Goal: Information Seeking & Learning: Learn about a topic

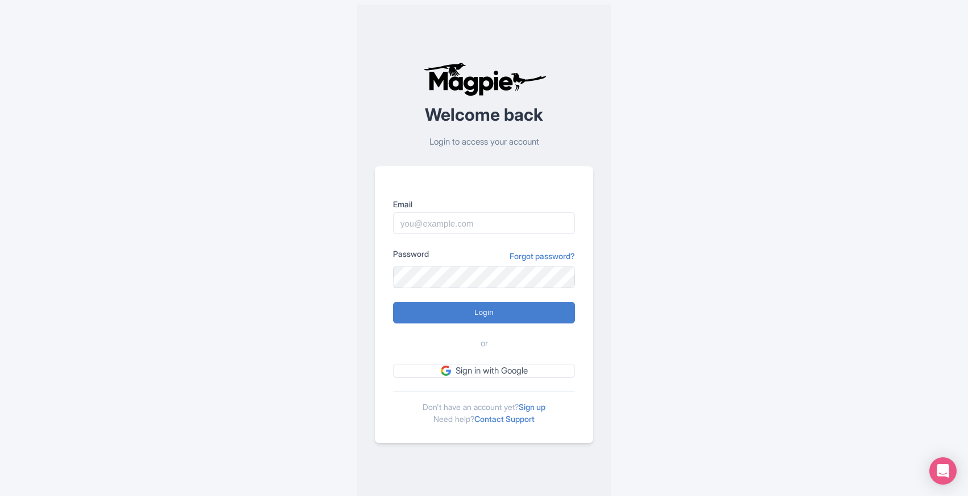
click at [279, 393] on div "Welcome back Login to access your account Email Password Forgot password? Login…" at bounding box center [484, 252] width 728 height 505
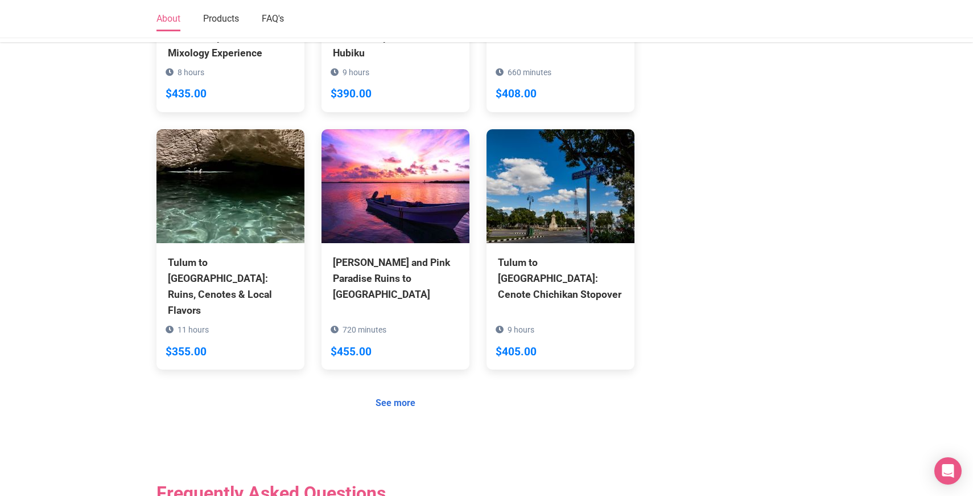
scroll to position [772, 0]
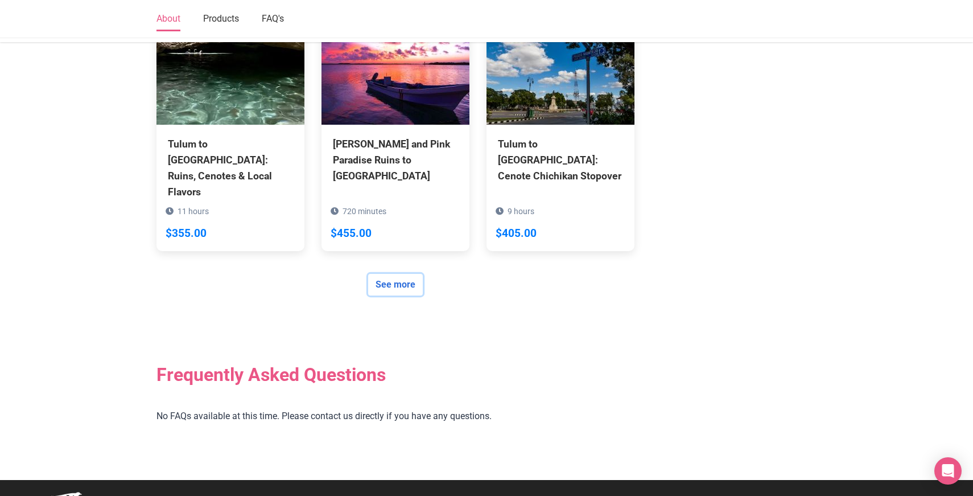
click at [402, 274] on link "See more" at bounding box center [395, 285] width 55 height 22
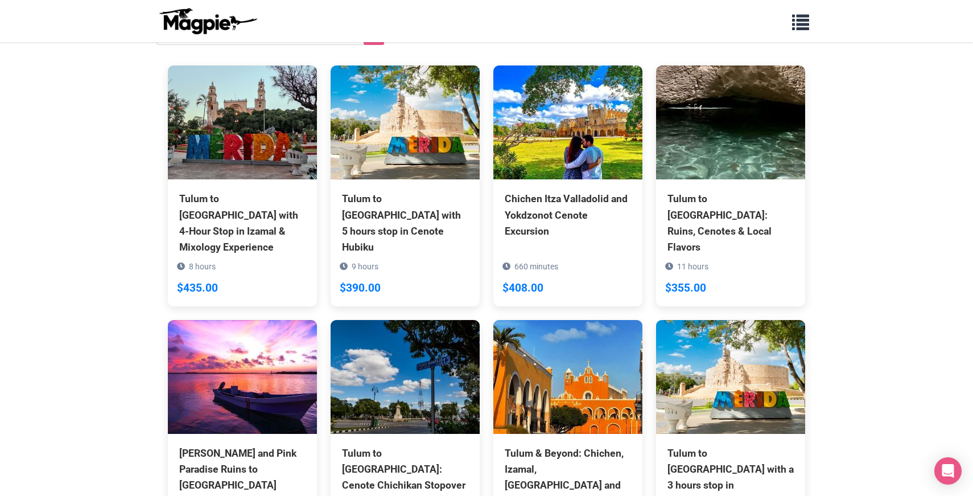
scroll to position [156, 0]
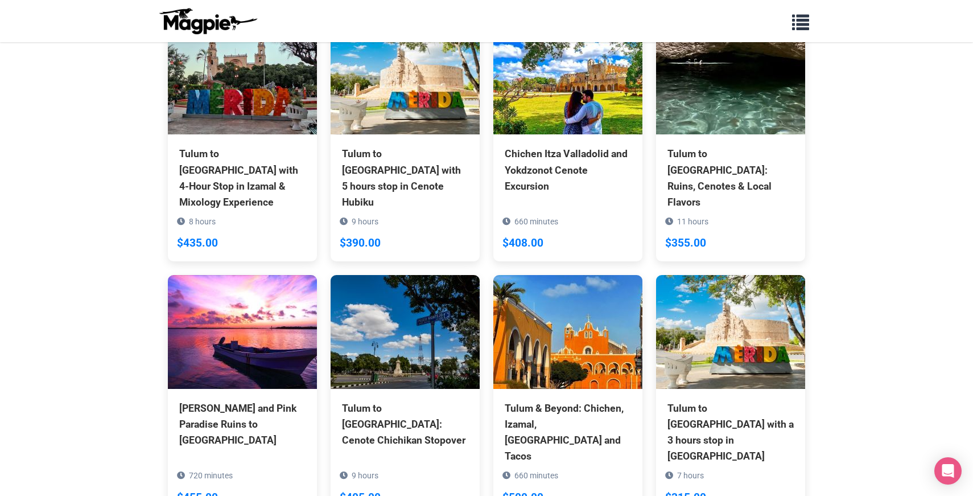
click at [81, 253] on section "Back to Reseller View All Products Tulum to Mérida with 4-Hour Stop in Izamal &…" at bounding box center [486, 218] width 973 height 664
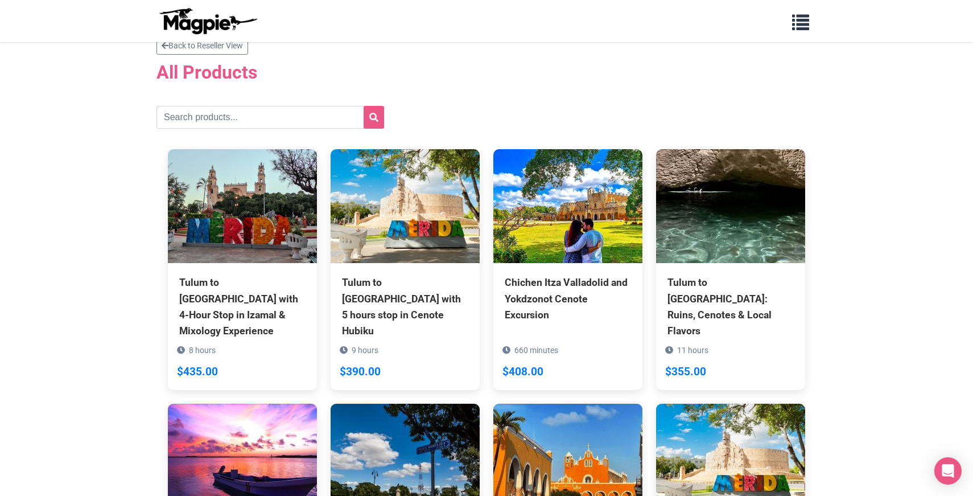
scroll to position [0, 0]
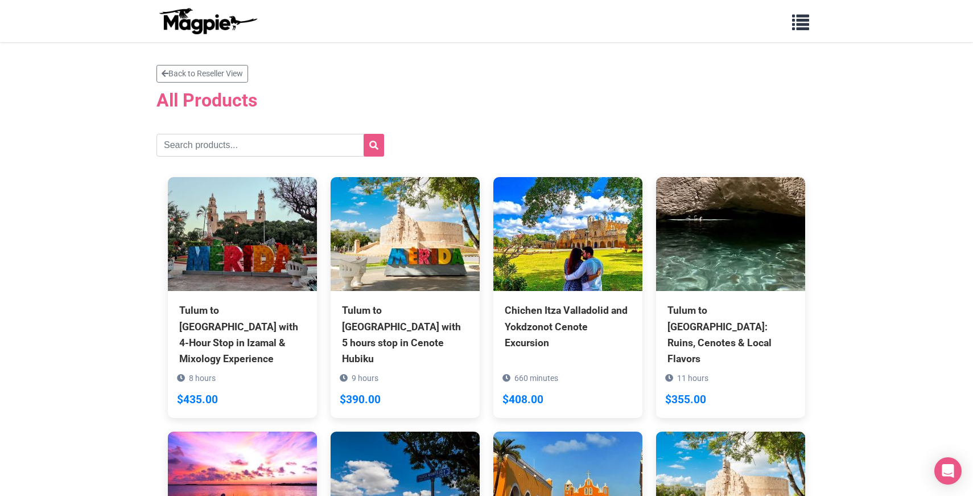
click at [82, 376] on section "Back to Reseller View All Products Tulum to Mérida with 4-Hour Stop in Izamal &…" at bounding box center [486, 374] width 973 height 664
click at [199, 74] on link "Back to Reseller View" at bounding box center [202, 74] width 92 height 18
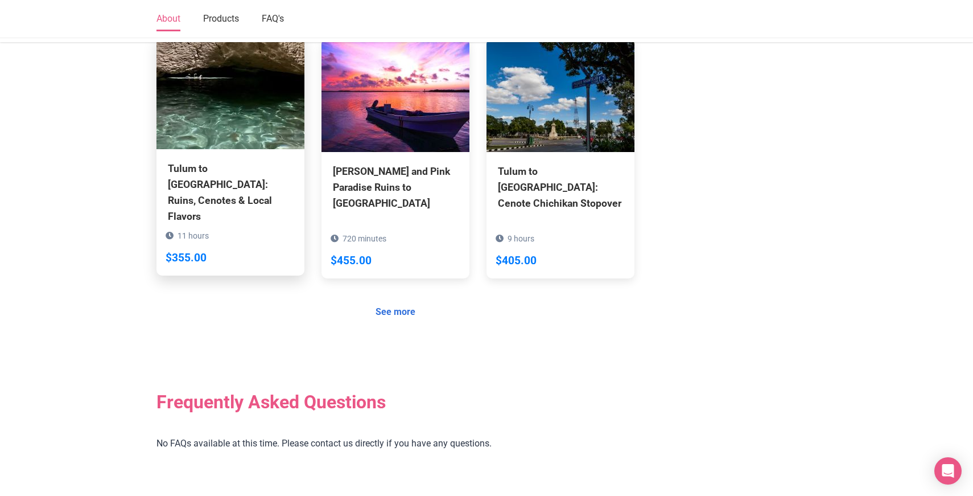
scroll to position [772, 0]
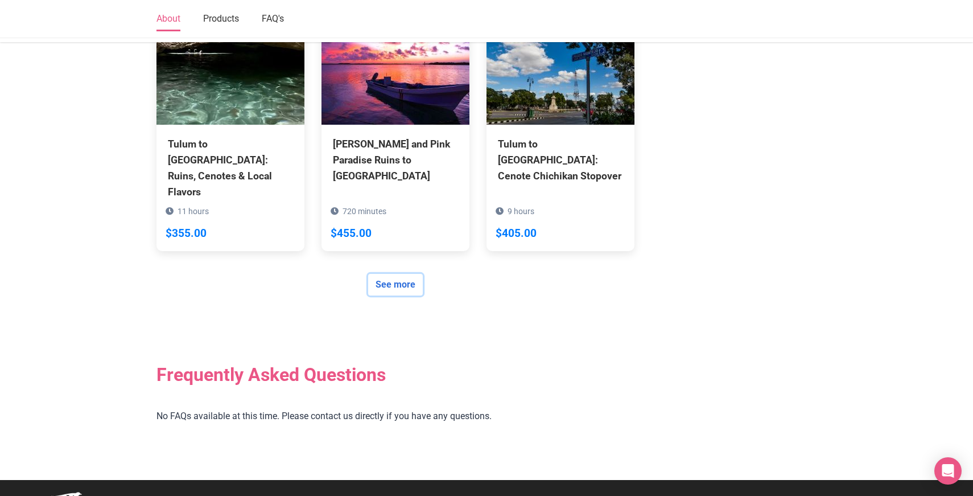
click at [387, 274] on link "See more" at bounding box center [395, 285] width 55 height 22
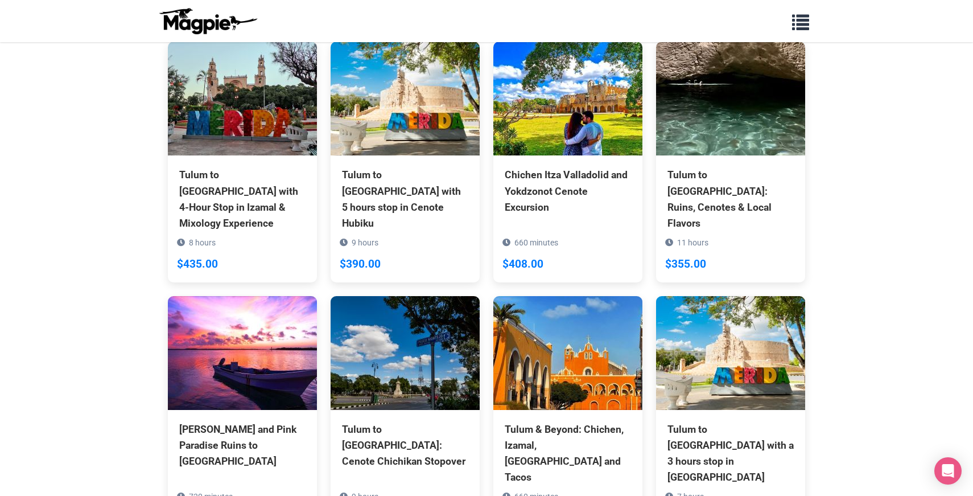
scroll to position [135, 0]
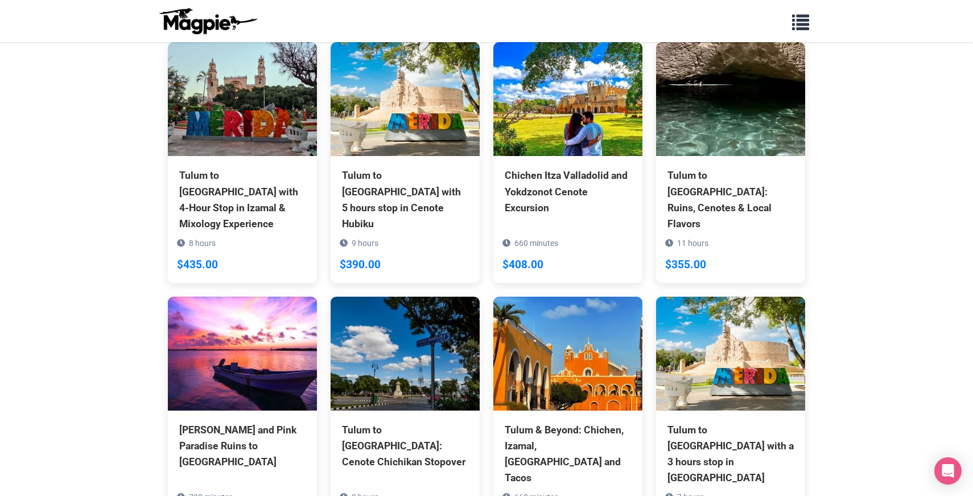
click at [87, 471] on section "Back to Reseller View All Products Tulum to [GEOGRAPHIC_DATA] with 4-Hour Stop …" at bounding box center [486, 239] width 973 height 664
click at [86, 489] on section "Back to Reseller View All Products Tulum to [GEOGRAPHIC_DATA] with 4-Hour Stop …" at bounding box center [486, 239] width 973 height 664
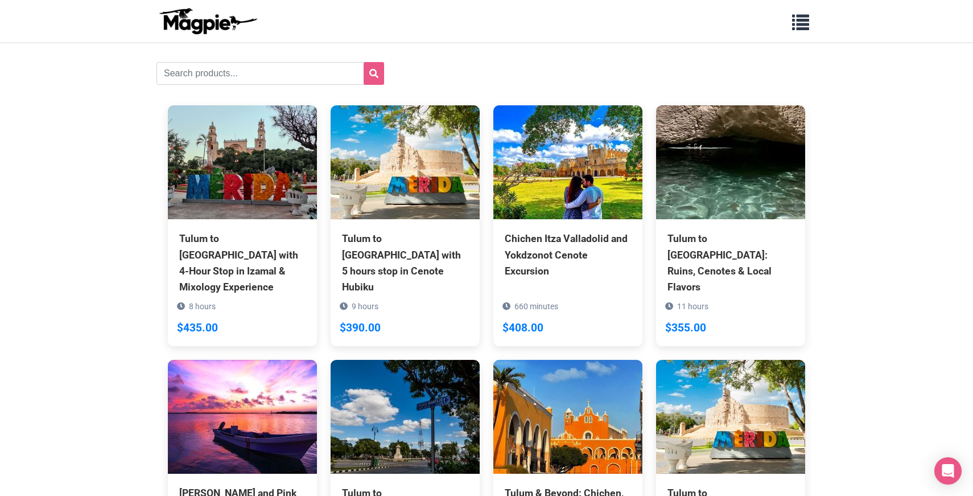
scroll to position [59, 0]
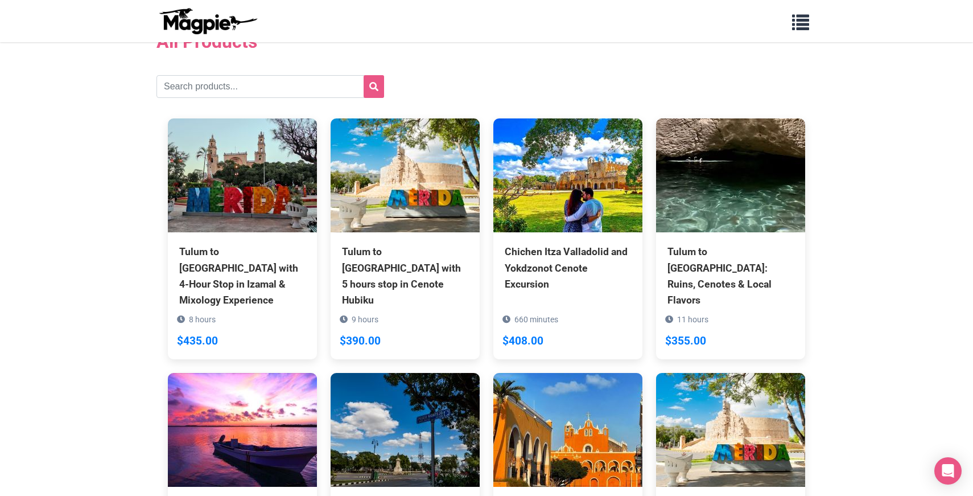
click at [59, 361] on section "Back to Reseller View All Products Tulum to [GEOGRAPHIC_DATA] with 4-Hour Stop …" at bounding box center [486, 316] width 973 height 664
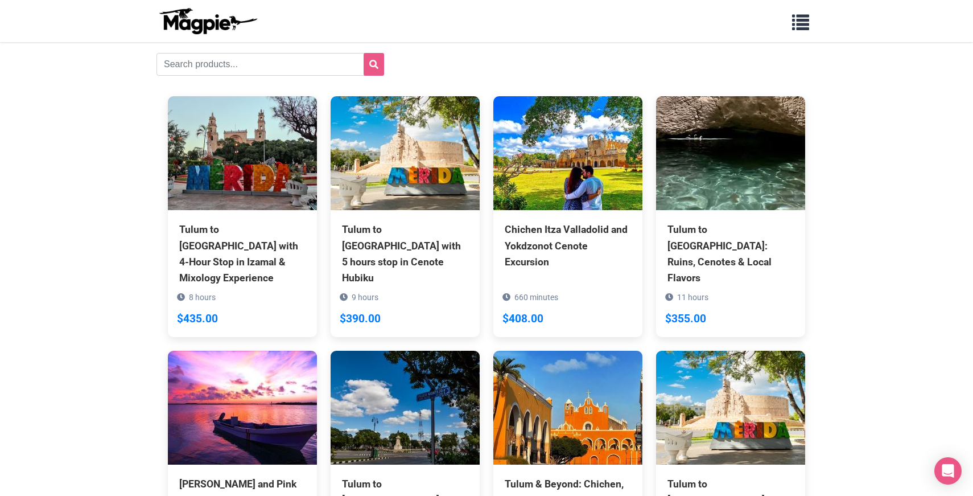
scroll to position [0, 0]
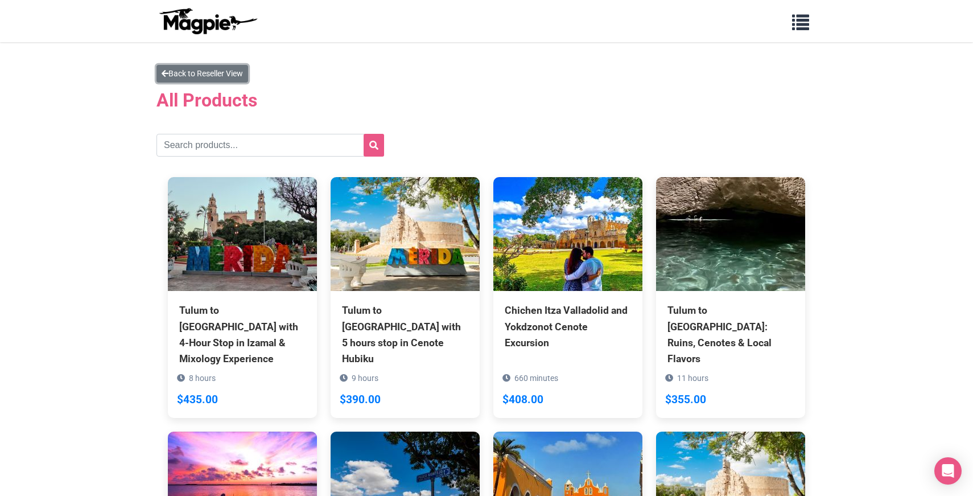
click at [186, 77] on link "Back to Reseller View" at bounding box center [202, 74] width 92 height 18
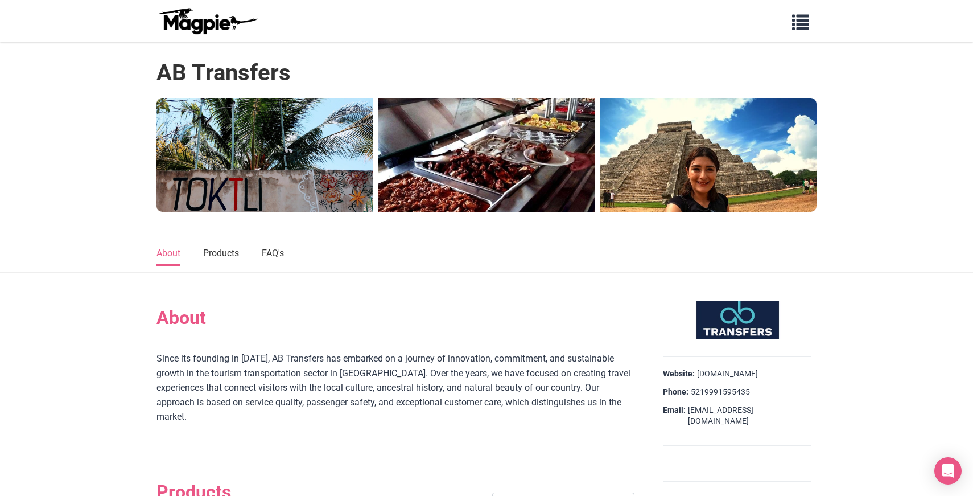
click at [79, 267] on nav "About Products FAQ's" at bounding box center [486, 253] width 973 height 38
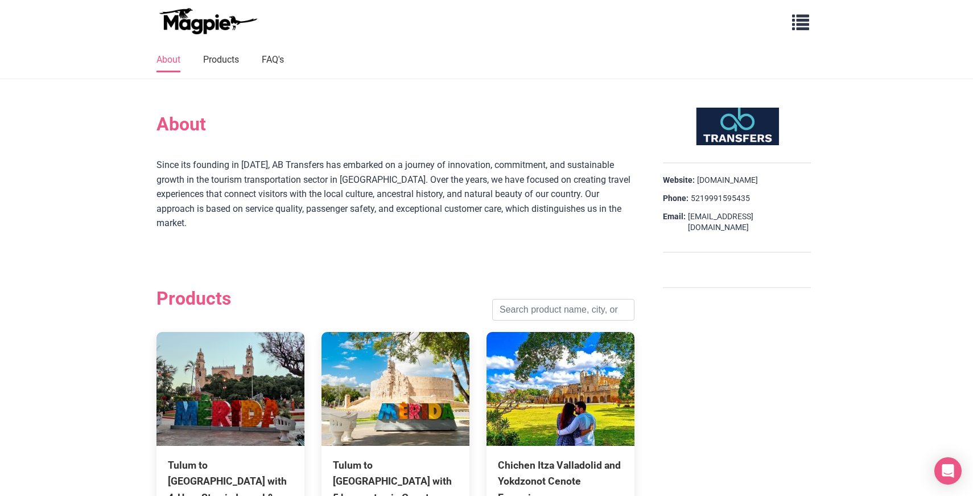
scroll to position [192, 0]
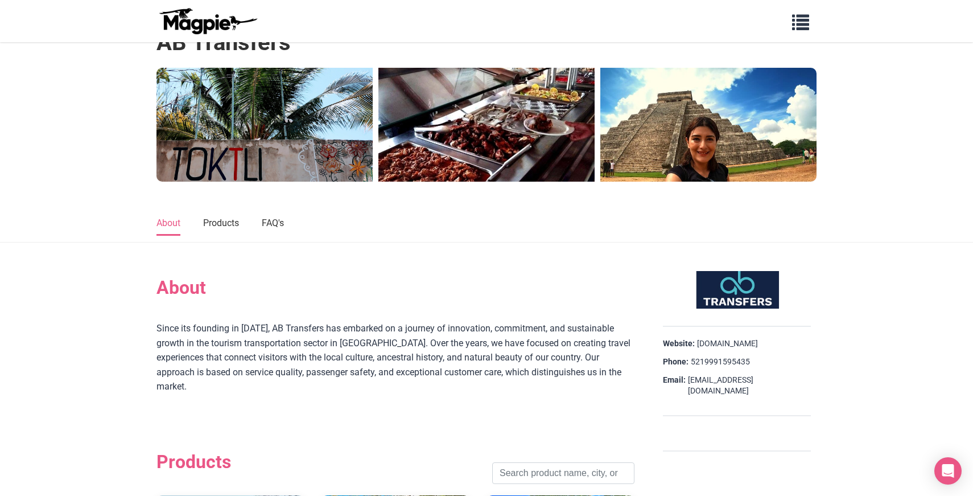
scroll to position [0, 0]
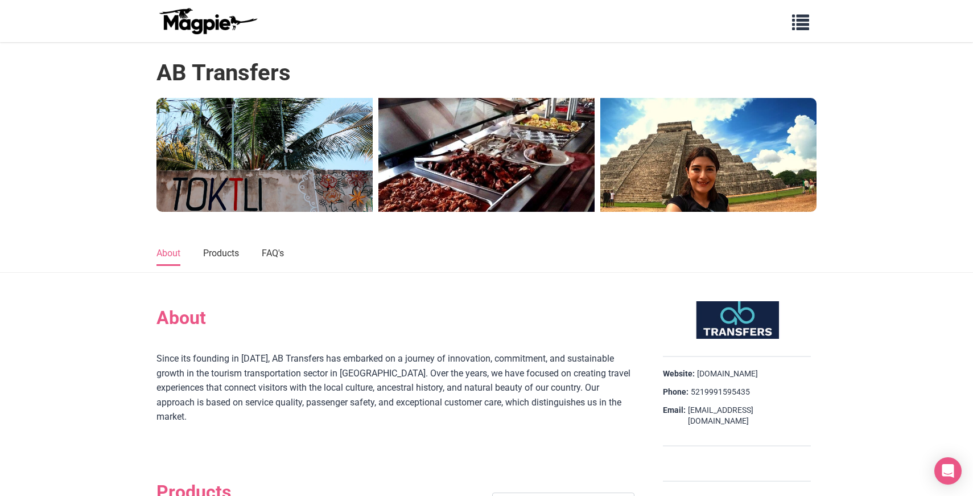
click at [69, 271] on nav "About Products FAQ's" at bounding box center [486, 253] width 973 height 38
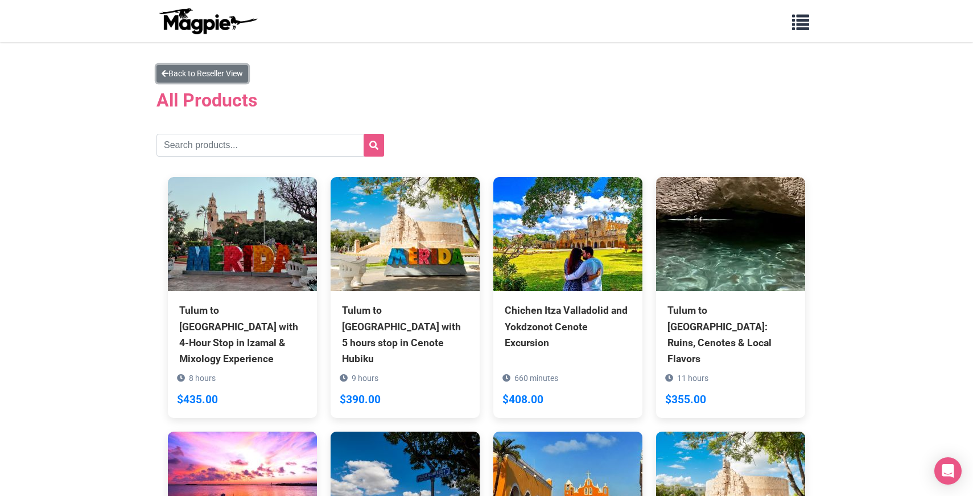
click at [203, 74] on link "Back to Reseller View" at bounding box center [202, 74] width 92 height 18
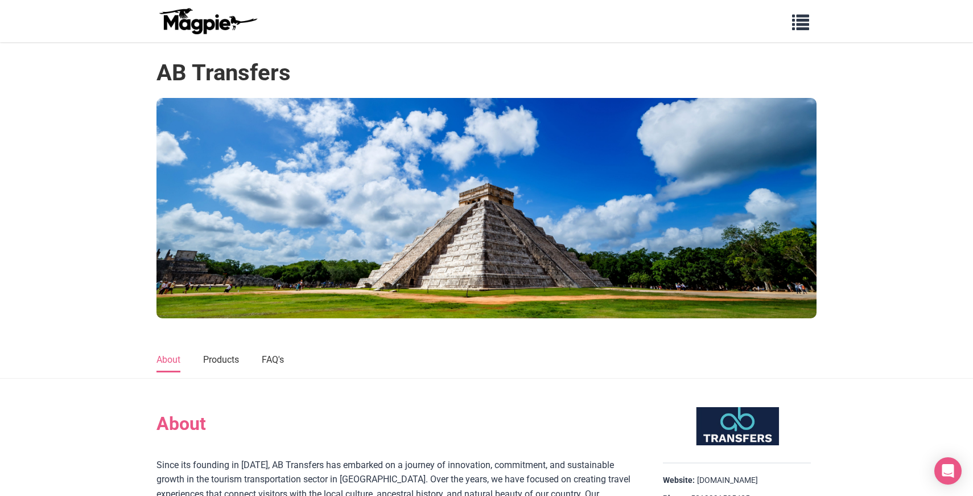
click at [53, 345] on nav "About Products FAQ's" at bounding box center [486, 360] width 973 height 38
click at [221, 361] on link "Products" at bounding box center [221, 360] width 36 height 24
